Goal: Information Seeking & Learning: Learn about a topic

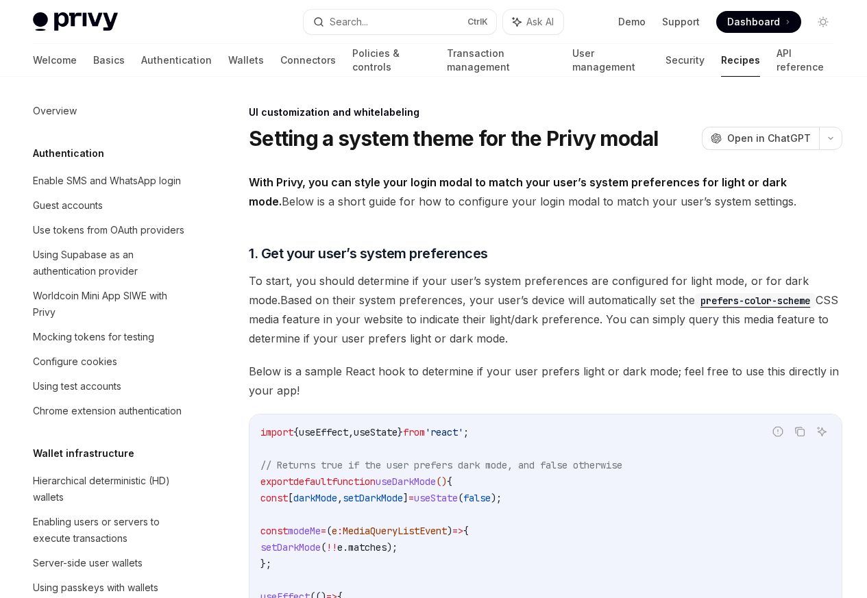
scroll to position [666, 0]
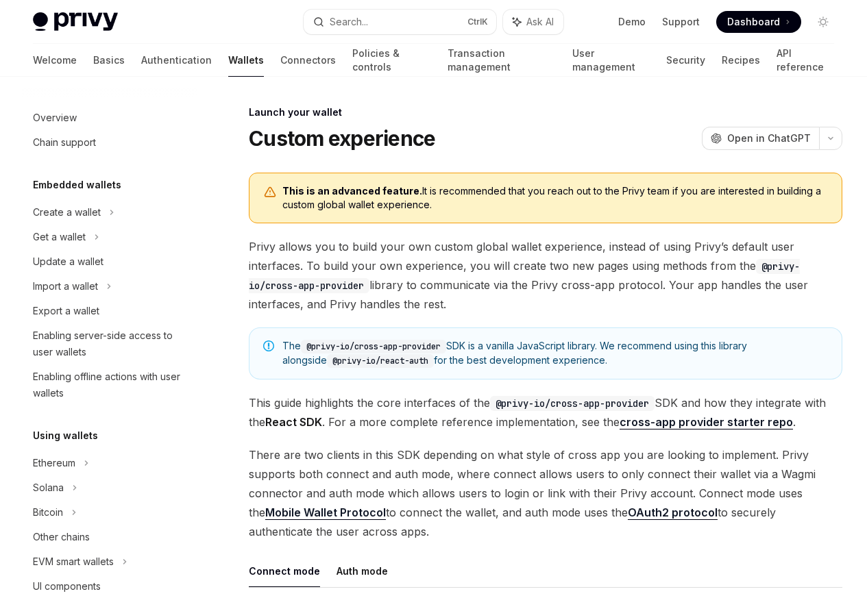
scroll to position [628, 0]
